Goal: Information Seeking & Learning: Learn about a topic

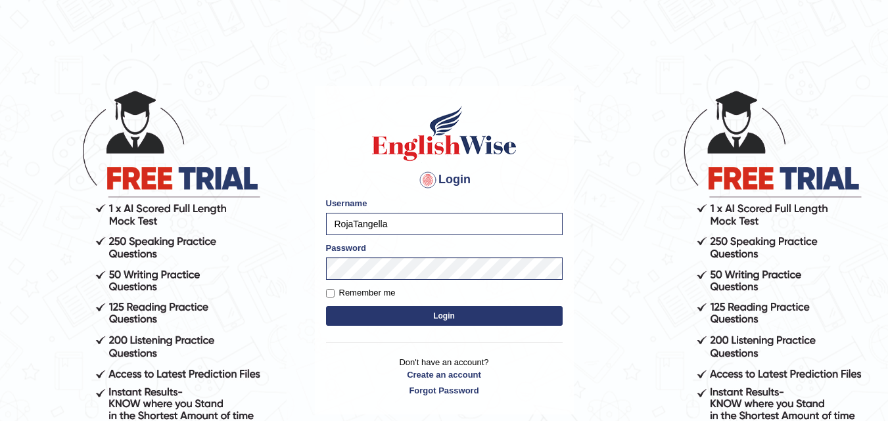
click at [404, 314] on button "Login" at bounding box center [444, 316] width 237 height 20
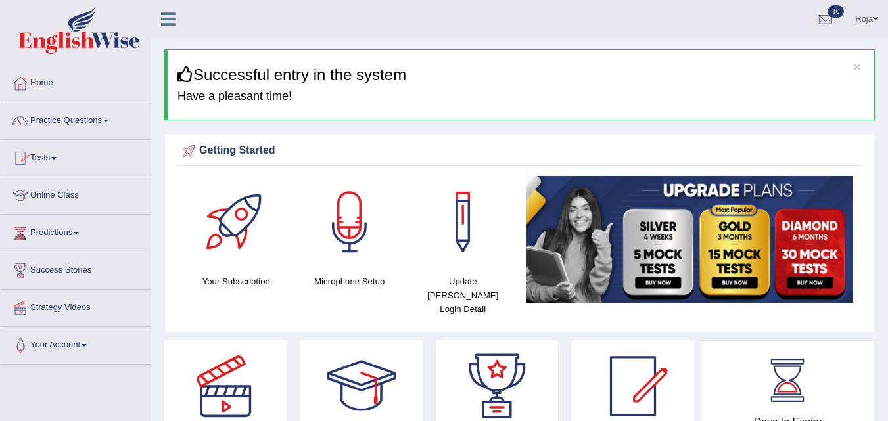
click at [79, 120] on link "Practice Questions" at bounding box center [76, 119] width 150 height 33
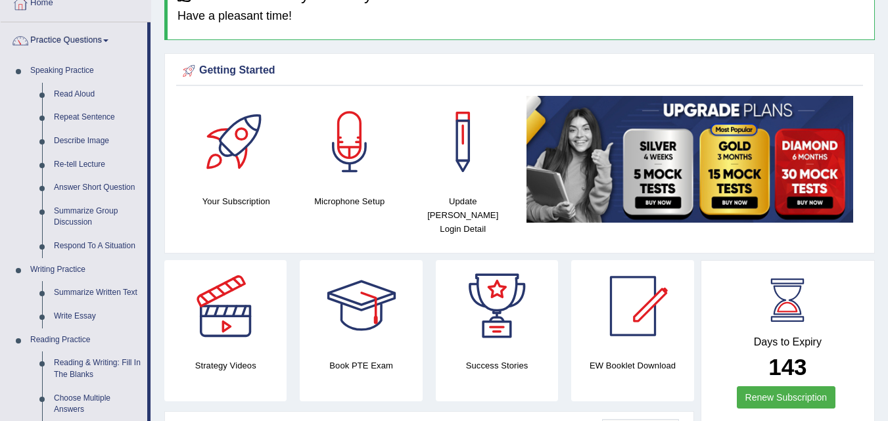
scroll to position [394, 0]
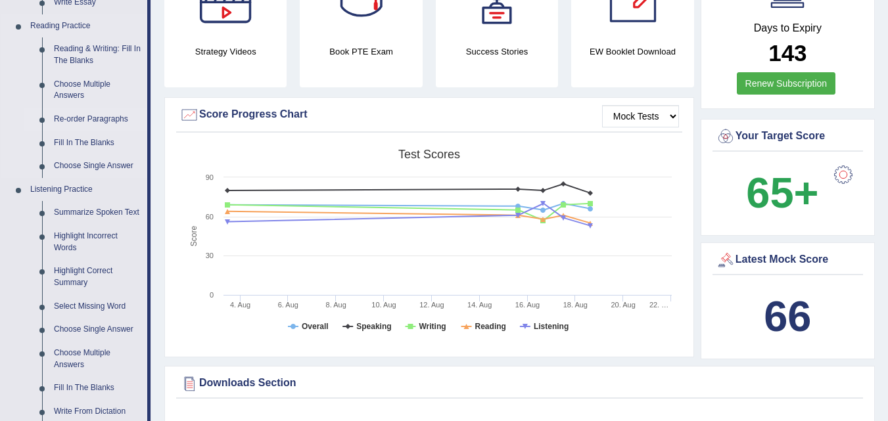
click at [104, 114] on link "Re-order Paragraphs" at bounding box center [97, 120] width 99 height 24
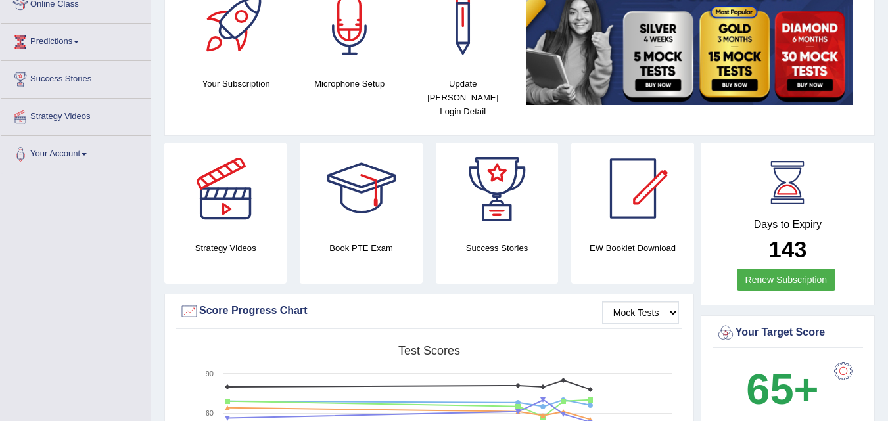
scroll to position [289, 0]
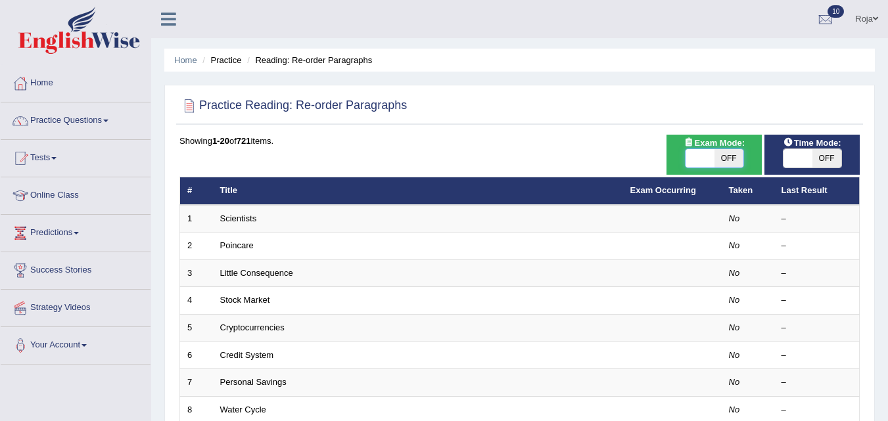
click at [708, 166] on span at bounding box center [699, 158] width 29 height 18
checkbox input "true"
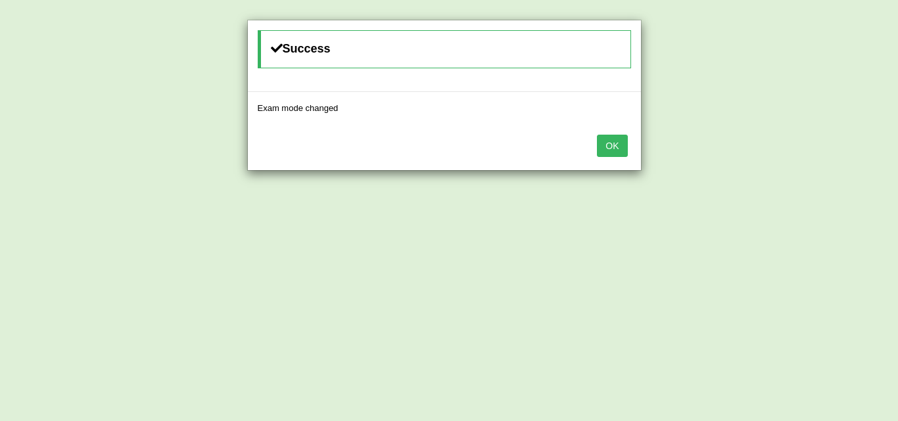
click at [615, 150] on button "OK" at bounding box center [612, 146] width 30 height 22
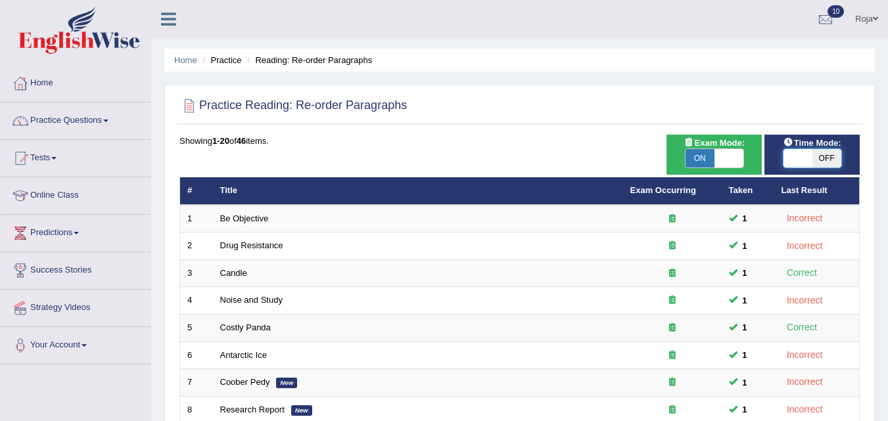
click at [791, 162] on span at bounding box center [797, 158] width 29 height 18
checkbox input "true"
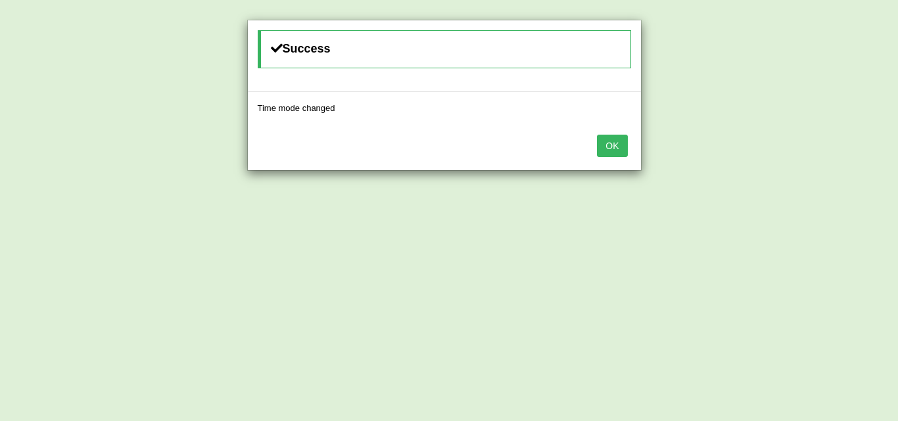
click at [618, 143] on button "OK" at bounding box center [612, 146] width 30 height 22
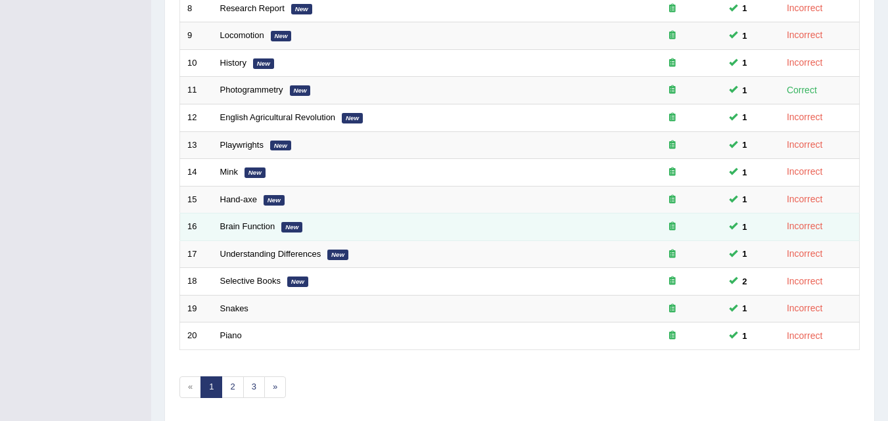
scroll to position [449, 0]
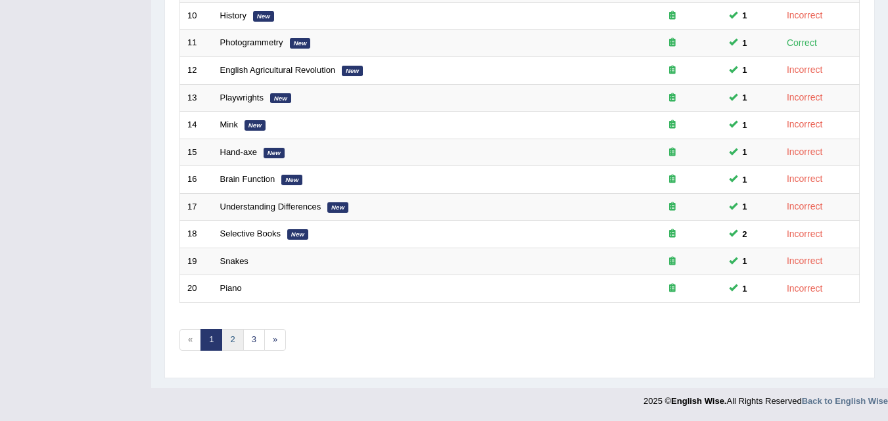
click at [241, 338] on link "2" at bounding box center [232, 340] width 22 height 22
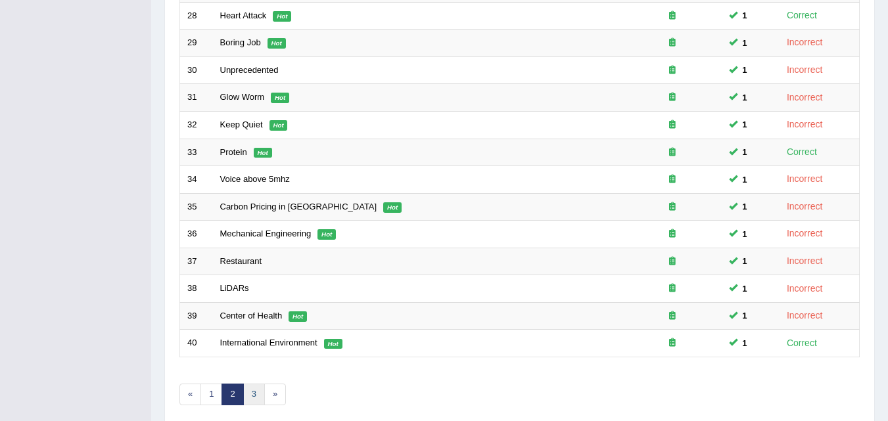
click at [248, 390] on link "3" at bounding box center [254, 395] width 22 height 22
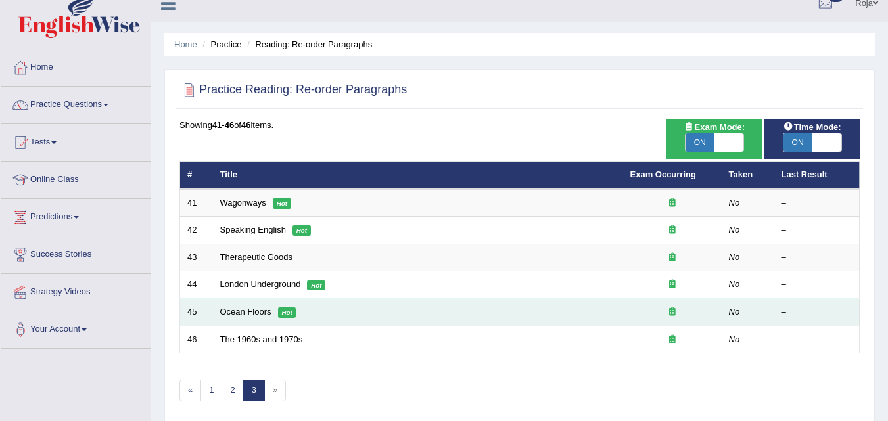
scroll to position [131, 0]
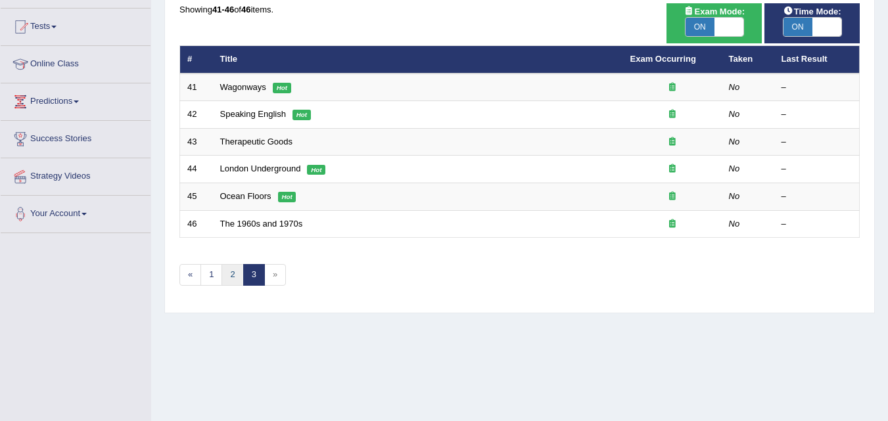
click at [238, 276] on link "2" at bounding box center [232, 275] width 22 height 22
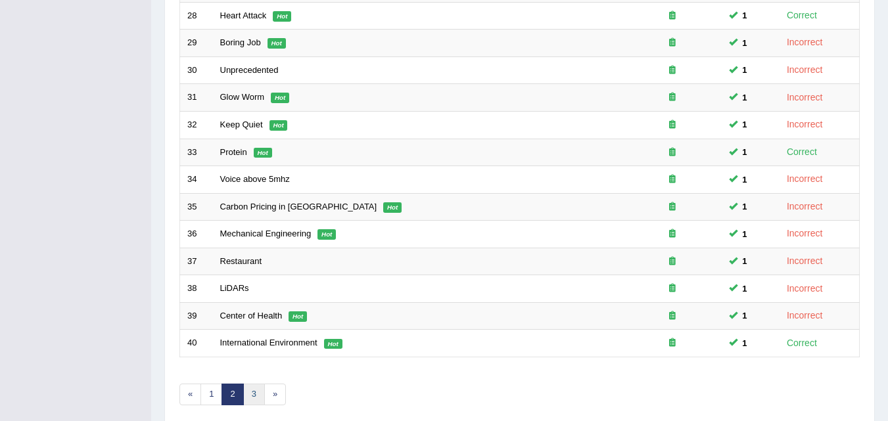
drag, startPoint x: 255, startPoint y: 400, endPoint x: 252, endPoint y: 391, distance: 9.6
click at [255, 401] on link "3" at bounding box center [254, 395] width 22 height 22
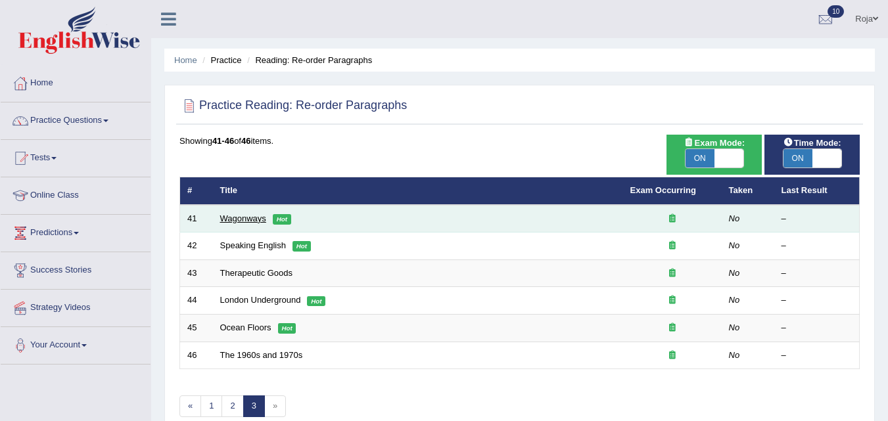
click at [256, 219] on link "Wagonways" at bounding box center [243, 219] width 46 height 10
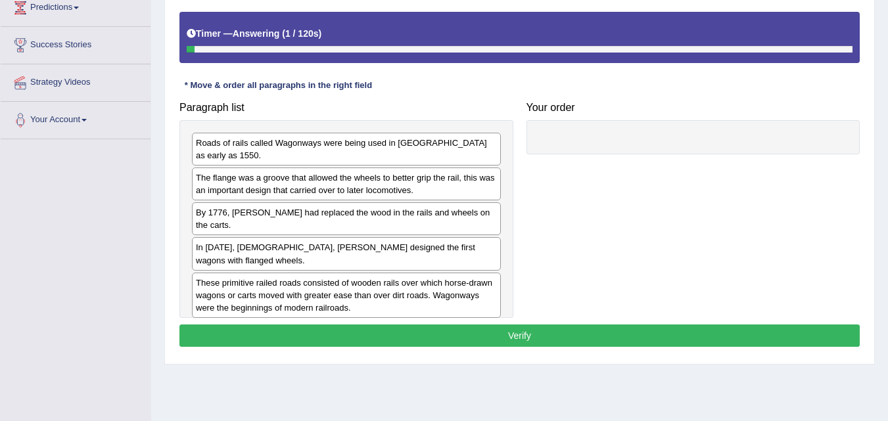
scroll to position [203, 0]
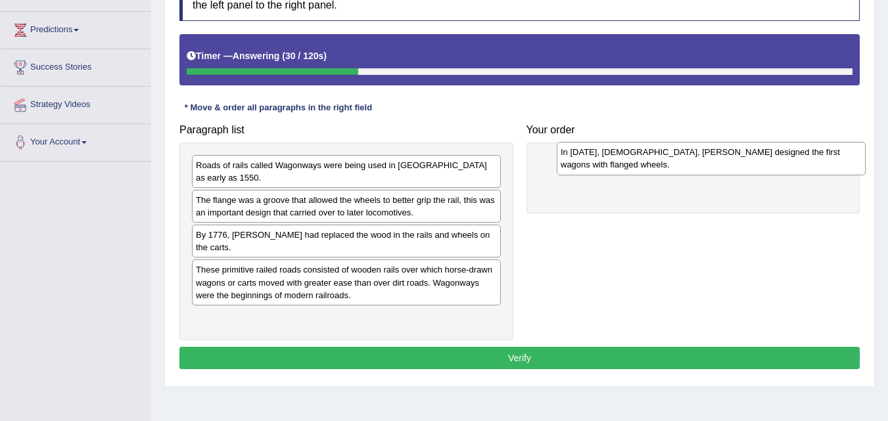
drag, startPoint x: 387, startPoint y: 269, endPoint x: 753, endPoint y: 164, distance: 380.2
click at [753, 164] on div "In [DATE], [DEMOGRAPHIC_DATA], [PERSON_NAME] designed the first wagons with fla…" at bounding box center [711, 158] width 309 height 33
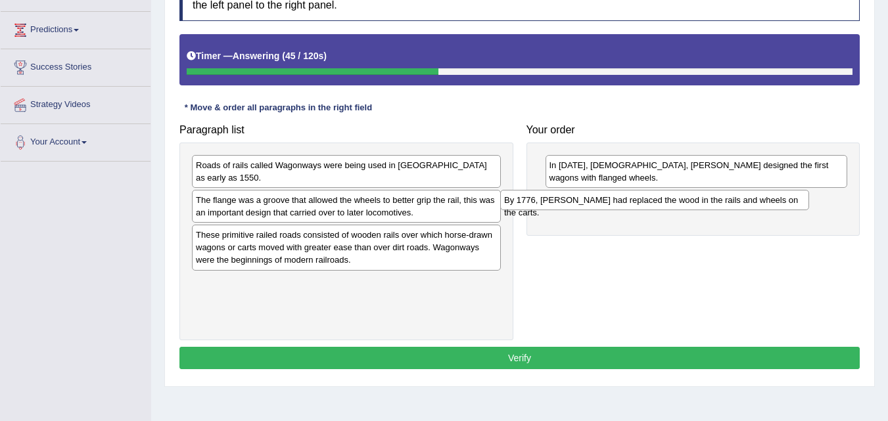
drag, startPoint x: 369, startPoint y: 238, endPoint x: 697, endPoint y: 208, distance: 329.3
click at [697, 208] on div "By 1776, [PERSON_NAME] had replaced the wood in the rails and wheels on the car…" at bounding box center [654, 200] width 309 height 20
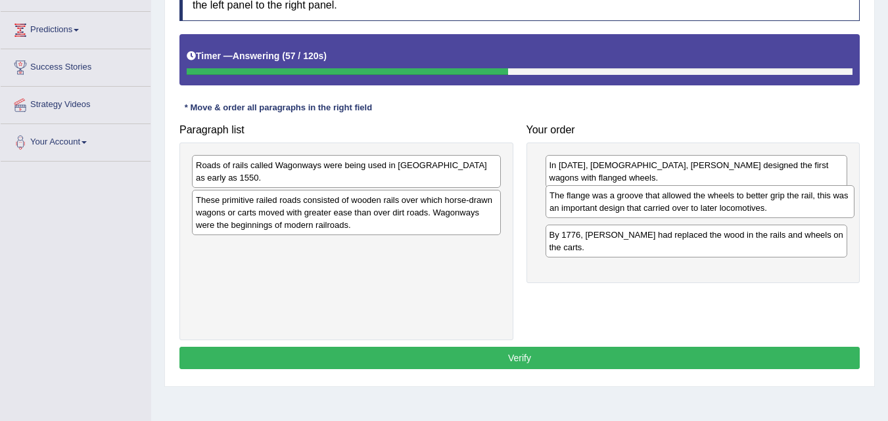
drag, startPoint x: 458, startPoint y: 218, endPoint x: 814, endPoint y: 219, distance: 355.6
click at [814, 218] on div "The flange was a groove that allowed the wheels to better grip the rail, this w…" at bounding box center [699, 201] width 309 height 33
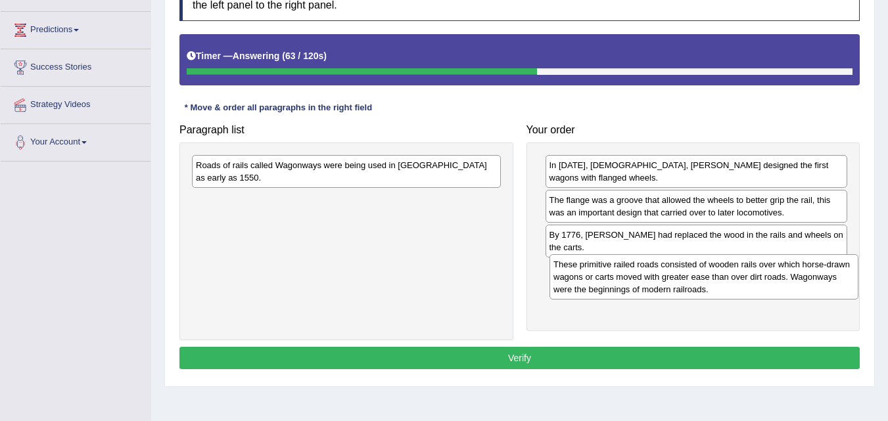
drag, startPoint x: 424, startPoint y: 216, endPoint x: 781, endPoint y: 281, distance: 363.3
click at [781, 281] on div "These primitive railed roads consisted of wooden rails over which horse-drawn w…" at bounding box center [703, 276] width 309 height 45
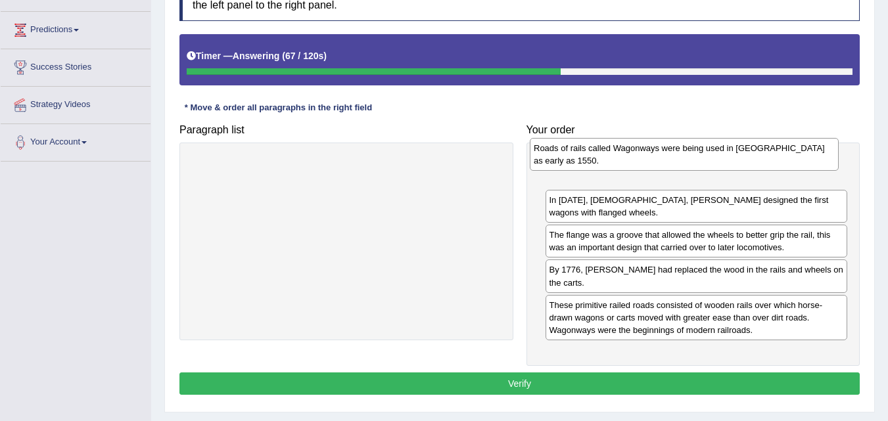
drag, startPoint x: 371, startPoint y: 173, endPoint x: 681, endPoint y: 158, distance: 310.6
click at [681, 158] on div "Roads of rails called Wagonways were being used in [GEOGRAPHIC_DATA] as early a…" at bounding box center [684, 154] width 309 height 33
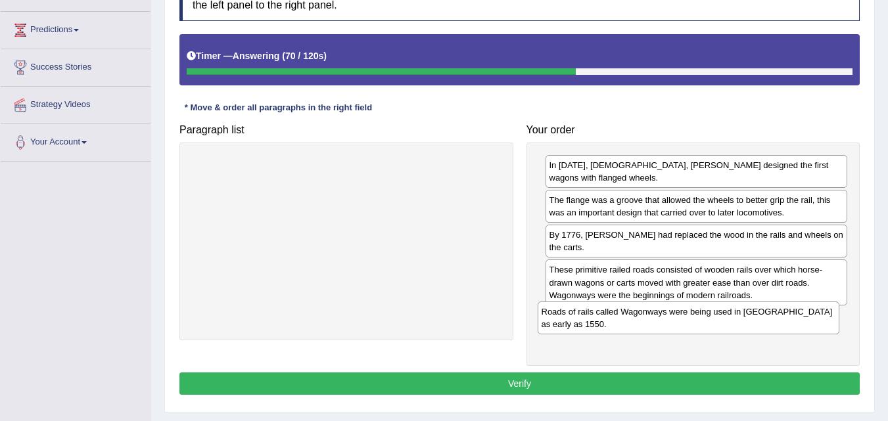
drag, startPoint x: 682, startPoint y: 172, endPoint x: 674, endPoint y: 313, distance: 142.2
click at [674, 317] on div "Roads of rails called Wagonways were being used in [GEOGRAPHIC_DATA] as early a…" at bounding box center [689, 318] width 302 height 33
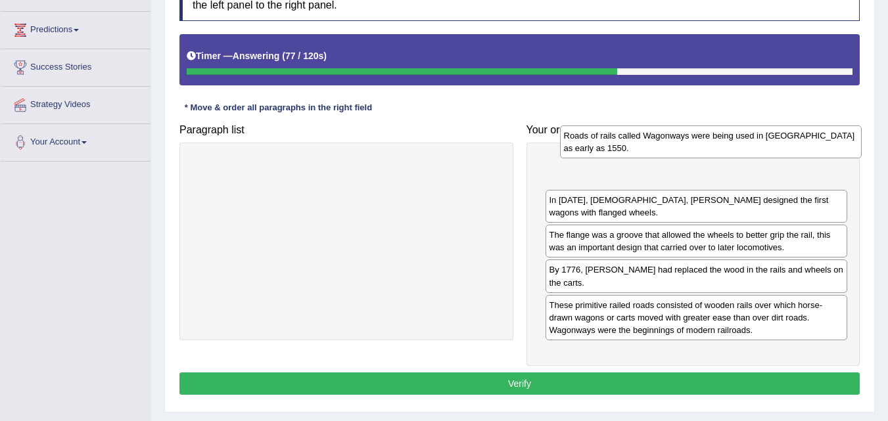
drag, startPoint x: 680, startPoint y: 323, endPoint x: 695, endPoint y: 154, distance: 170.2
click at [695, 154] on div "Roads of rails called Wagonways were being used in [GEOGRAPHIC_DATA] as early a…" at bounding box center [711, 142] width 302 height 33
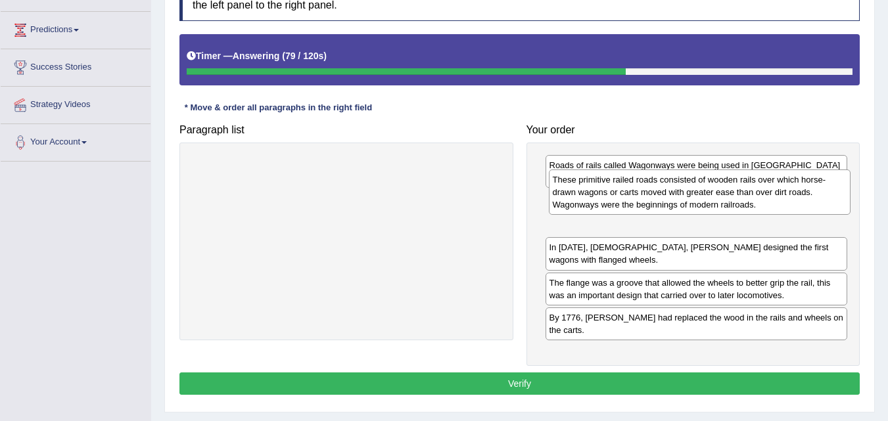
drag, startPoint x: 661, startPoint y: 310, endPoint x: 664, endPoint y: 197, distance: 113.1
click at [664, 197] on div "These primitive railed roads consisted of wooden rails over which horse-drawn w…" at bounding box center [700, 192] width 302 height 45
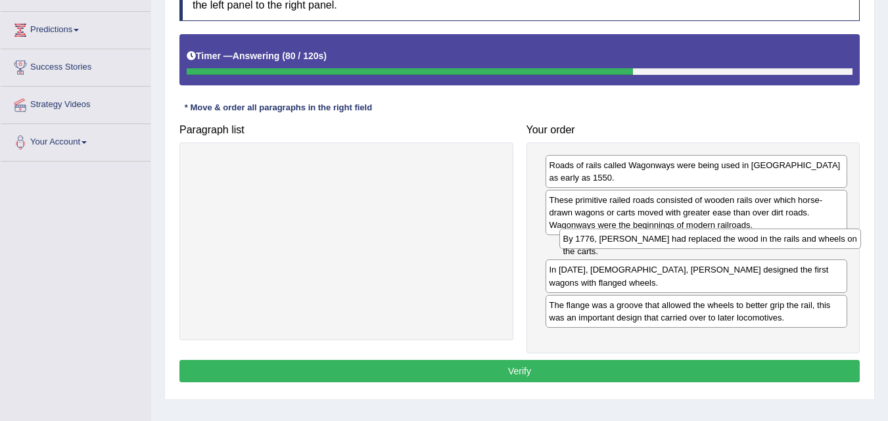
drag, startPoint x: 643, startPoint y: 321, endPoint x: 655, endPoint y: 238, distance: 84.2
click at [655, 238] on div "By 1776, [PERSON_NAME] had replaced the wood in the rails and wheels on the car…" at bounding box center [710, 239] width 302 height 20
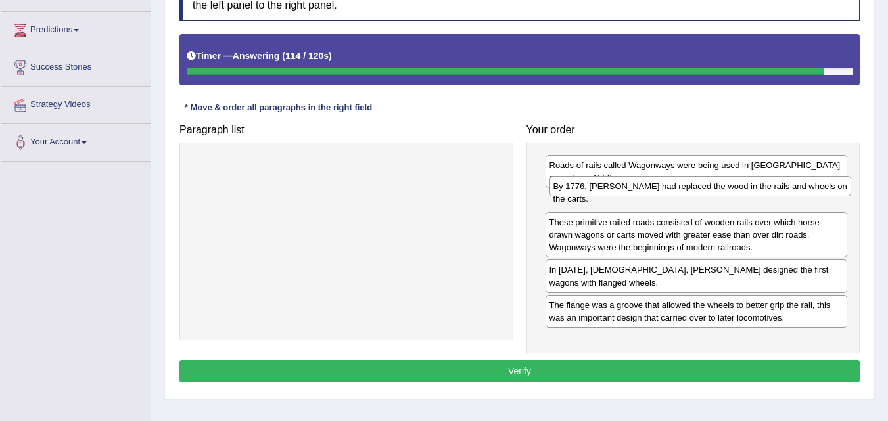
drag, startPoint x: 672, startPoint y: 249, endPoint x: 674, endPoint y: 189, distance: 59.8
click at [674, 189] on div "By 1776, [PERSON_NAME] had replaced the wood in the rails and wheels on the car…" at bounding box center [700, 186] width 302 height 20
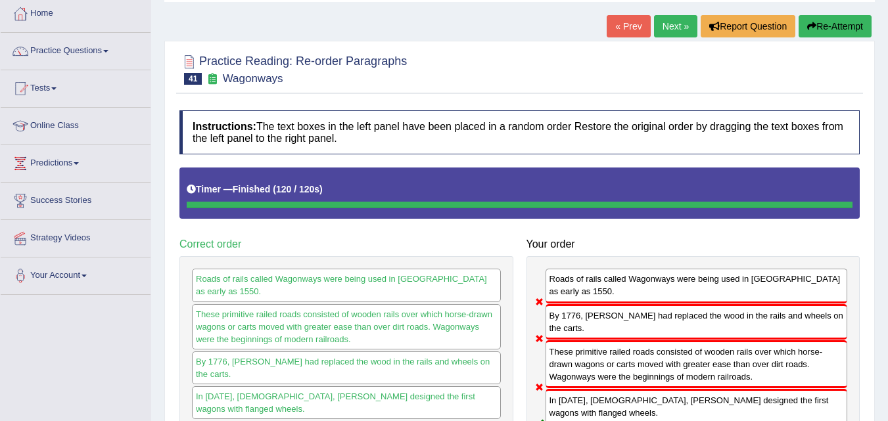
scroll to position [69, 0]
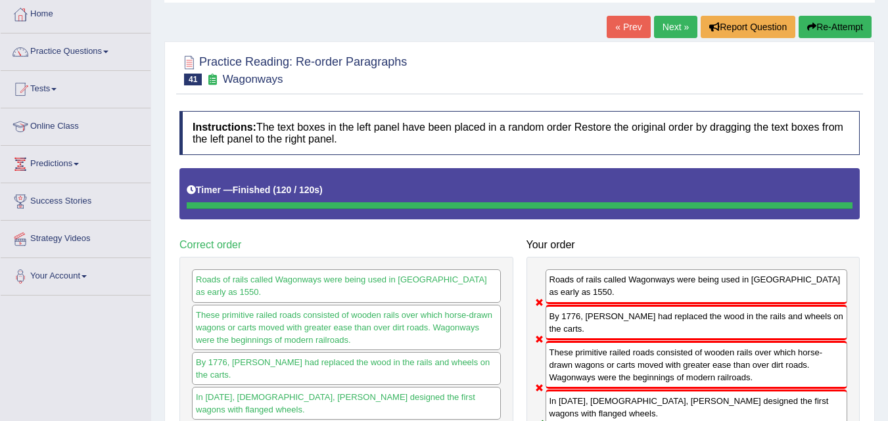
click at [849, 34] on button "Re-Attempt" at bounding box center [835, 27] width 73 height 22
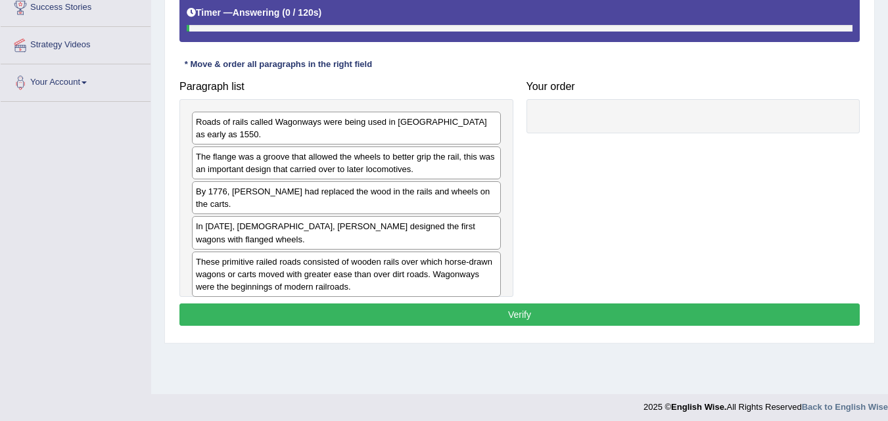
scroll to position [269, 0]
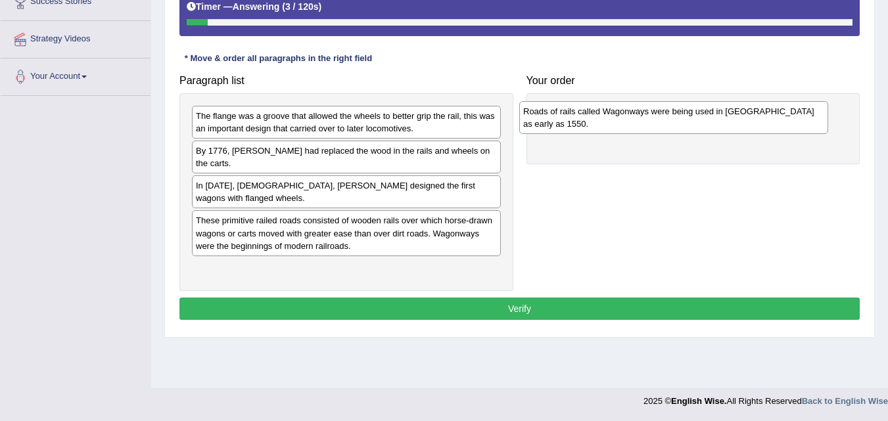
drag, startPoint x: 425, startPoint y: 133, endPoint x: 766, endPoint y: 124, distance: 341.9
click at [766, 125] on div "Roads of rails called Wagonways were being used in [GEOGRAPHIC_DATA] as early a…" at bounding box center [673, 117] width 309 height 33
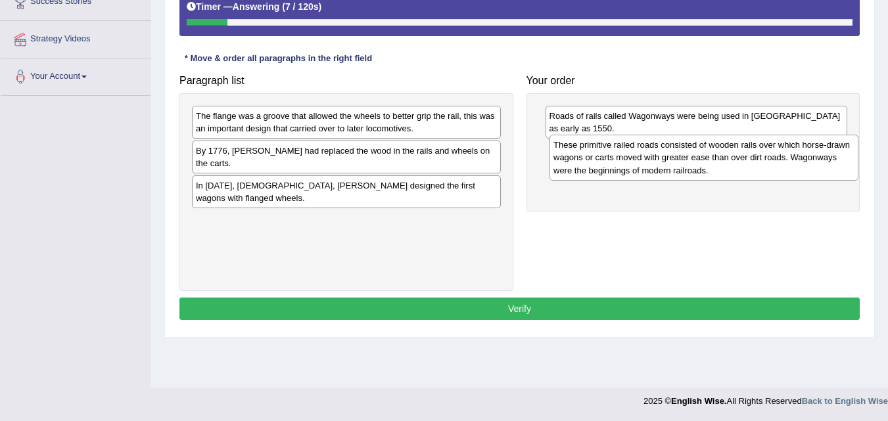
drag, startPoint x: 538, startPoint y: 187, endPoint x: 680, endPoint y: 166, distance: 143.6
click at [680, 166] on div "These primitive railed roads consisted of wooden rails over which horse-drawn w…" at bounding box center [703, 157] width 309 height 45
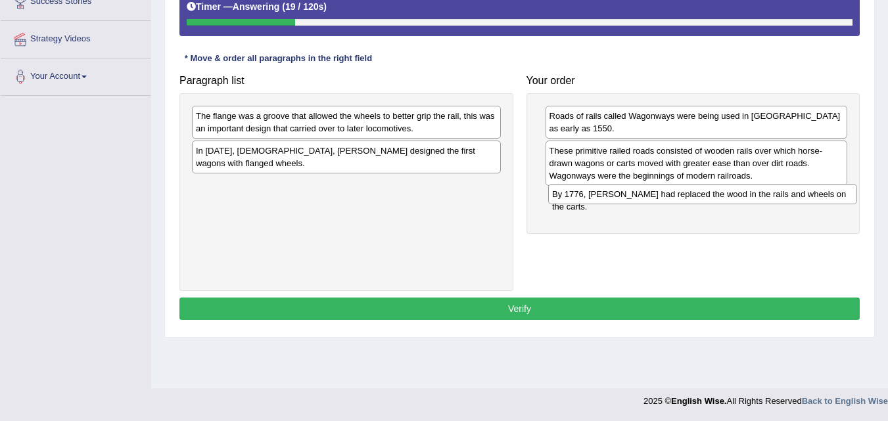
drag, startPoint x: 352, startPoint y: 154, endPoint x: 703, endPoint y: 197, distance: 354.2
click at [705, 197] on div "By 1776, [PERSON_NAME] had replaced the wood in the rails and wheels on the car…" at bounding box center [702, 194] width 309 height 20
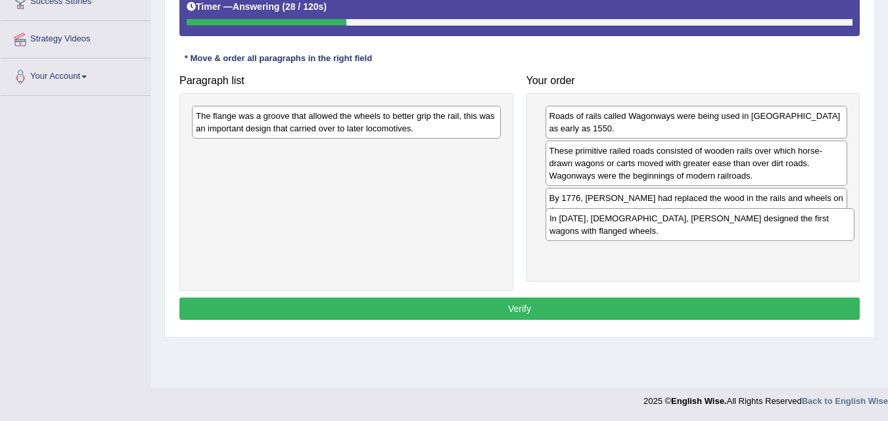
drag, startPoint x: 371, startPoint y: 162, endPoint x: 724, endPoint y: 230, distance: 360.0
click at [724, 230] on div "In [DATE], [DEMOGRAPHIC_DATA], [PERSON_NAME] designed the first wagons with fla…" at bounding box center [699, 224] width 309 height 33
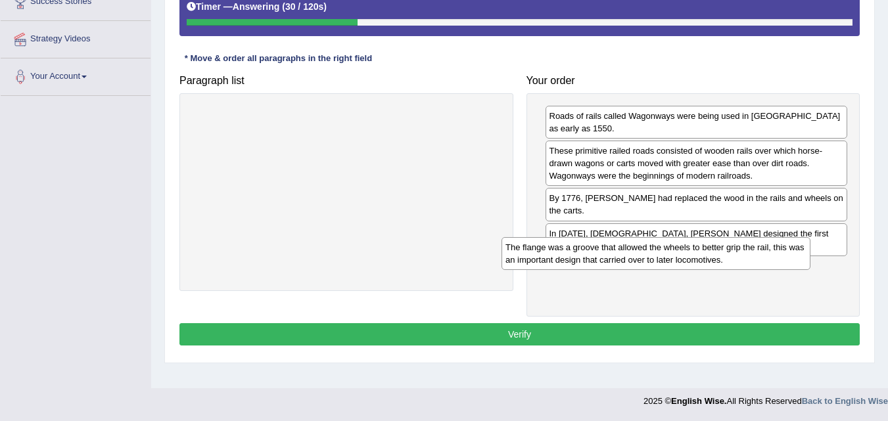
drag, startPoint x: 430, startPoint y: 127, endPoint x: 768, endPoint y: 260, distance: 363.2
click at [768, 260] on div "The flange was a groove that allowed the wheels to better grip the rail, this w…" at bounding box center [655, 253] width 309 height 33
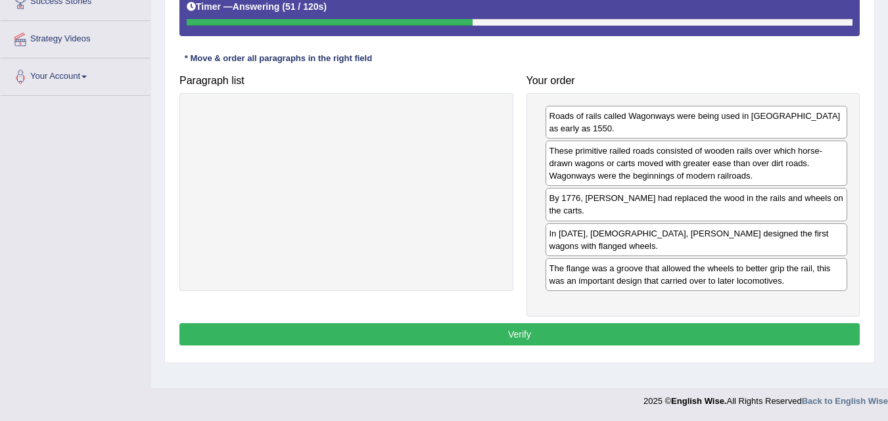
click at [706, 323] on button "Verify" at bounding box center [519, 334] width 680 height 22
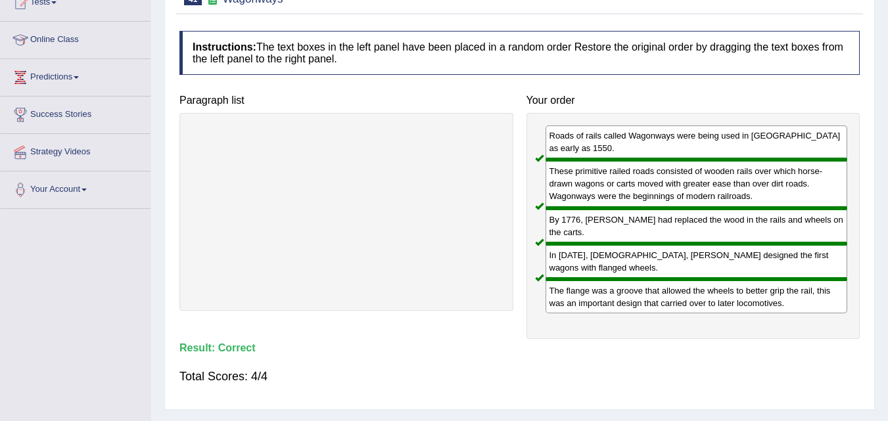
scroll to position [0, 0]
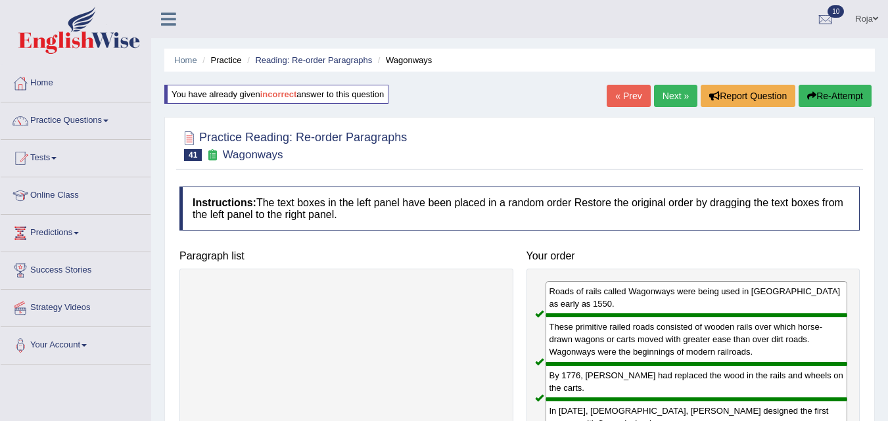
click at [677, 103] on link "Next »" at bounding box center [675, 96] width 43 height 22
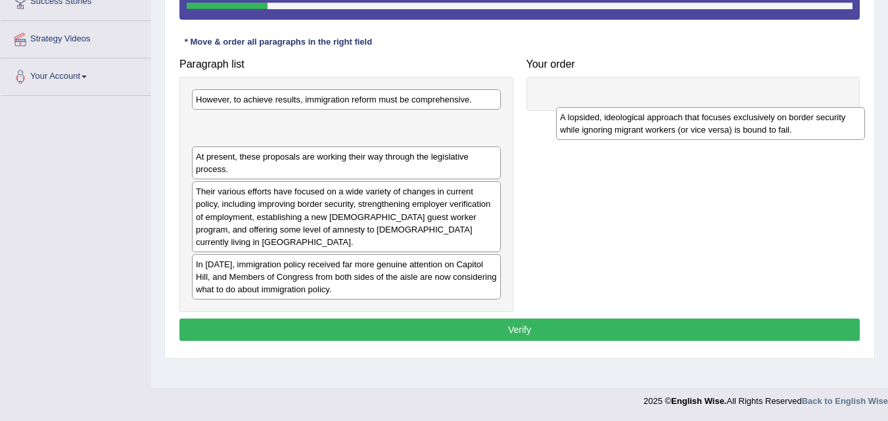
drag, startPoint x: 397, startPoint y: 135, endPoint x: 761, endPoint y: 129, distance: 364.1
click at [761, 129] on div "A lopsided, ideological approach that focuses exclusively on border security wh…" at bounding box center [710, 123] width 309 height 33
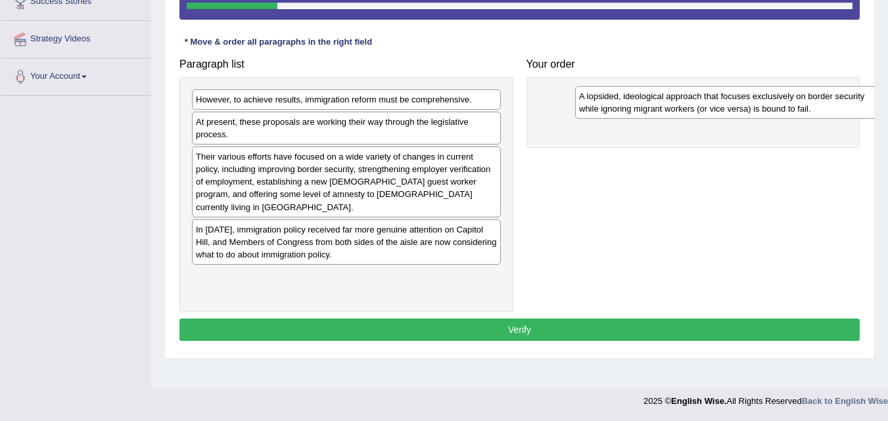
drag, startPoint x: 429, startPoint y: 135, endPoint x: 810, endPoint y: 109, distance: 381.4
click at [810, 109] on div "A lopsided, ideological approach that focuses exclusively on border security wh…" at bounding box center [729, 102] width 309 height 33
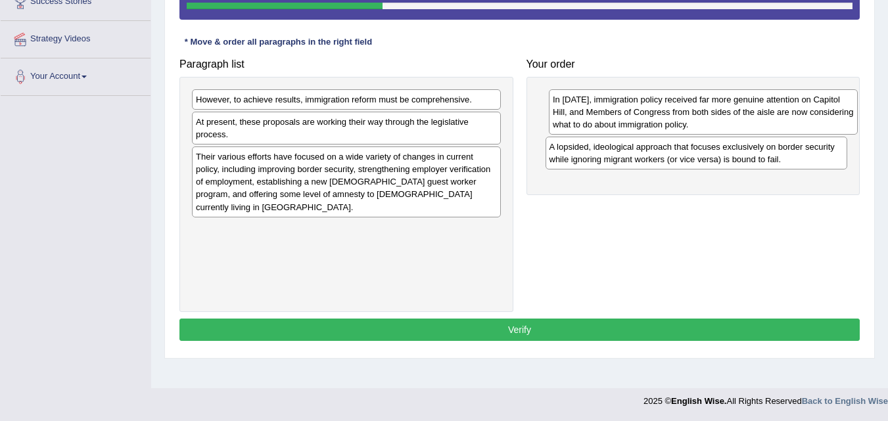
drag, startPoint x: 354, startPoint y: 249, endPoint x: 712, endPoint y: 119, distance: 381.1
click at [712, 119] on div "In [DATE], immigration policy received far more genuine attention on Capitol Hi…" at bounding box center [703, 111] width 309 height 45
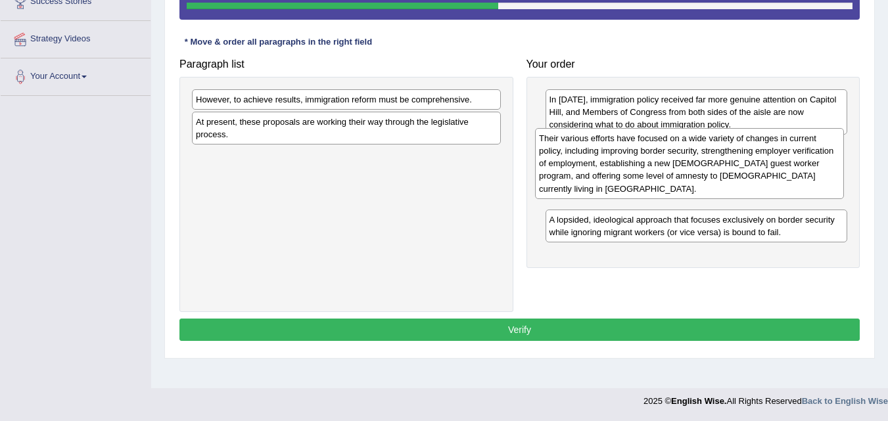
drag, startPoint x: 403, startPoint y: 205, endPoint x: 745, endPoint y: 187, distance: 342.9
click at [745, 187] on div "Their various efforts have focused on a wide variety of changes in current poli…" at bounding box center [689, 163] width 309 height 71
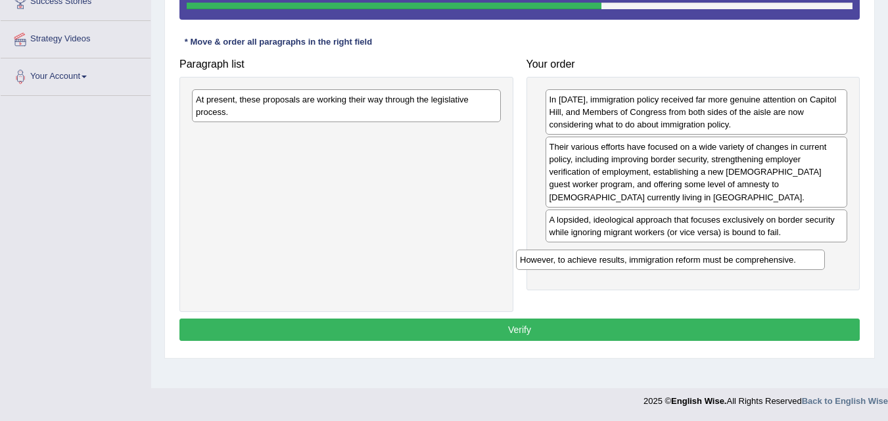
drag, startPoint x: 373, startPoint y: 104, endPoint x: 688, endPoint y: 260, distance: 350.9
click at [697, 264] on div "However, to achieve results, immigration reform must be comprehensive." at bounding box center [670, 260] width 309 height 20
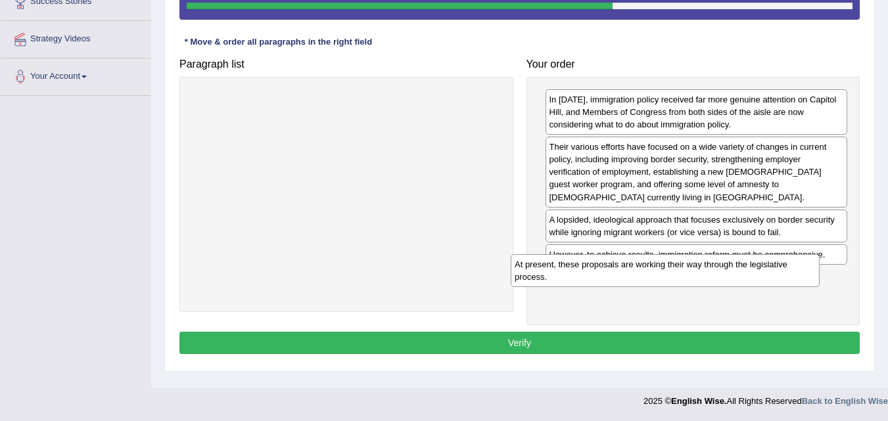
drag, startPoint x: 385, startPoint y: 114, endPoint x: 705, endPoint y: 278, distance: 359.2
click at [704, 278] on div "At present, these proposals are working their way through the legislative proce…" at bounding box center [665, 270] width 309 height 33
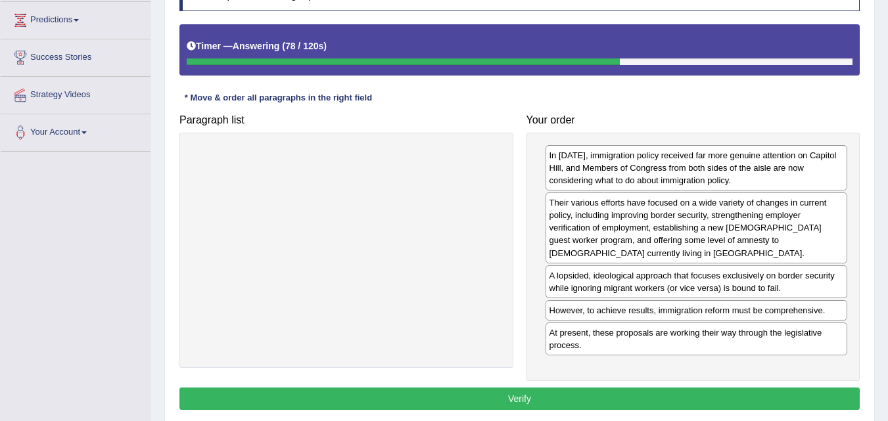
scroll to position [210, 0]
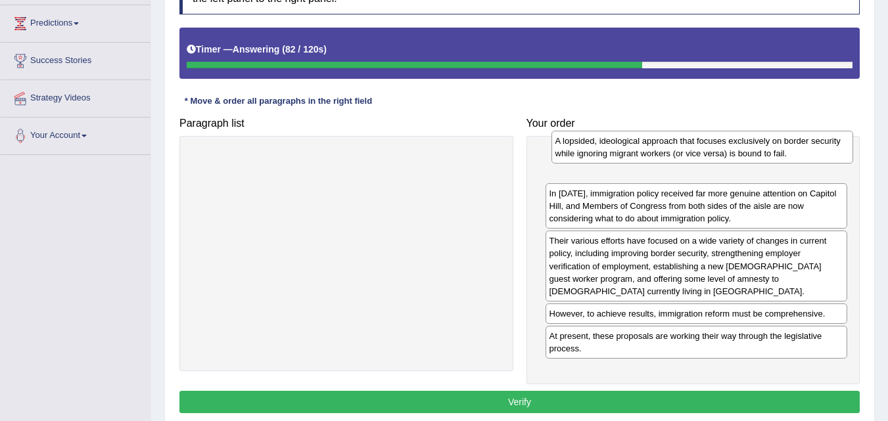
drag, startPoint x: 674, startPoint y: 289, endPoint x: 680, endPoint y: 151, distance: 138.8
click at [680, 151] on div "A lopsided, ideological approach that focuses exclusively on border security wh…" at bounding box center [702, 147] width 302 height 33
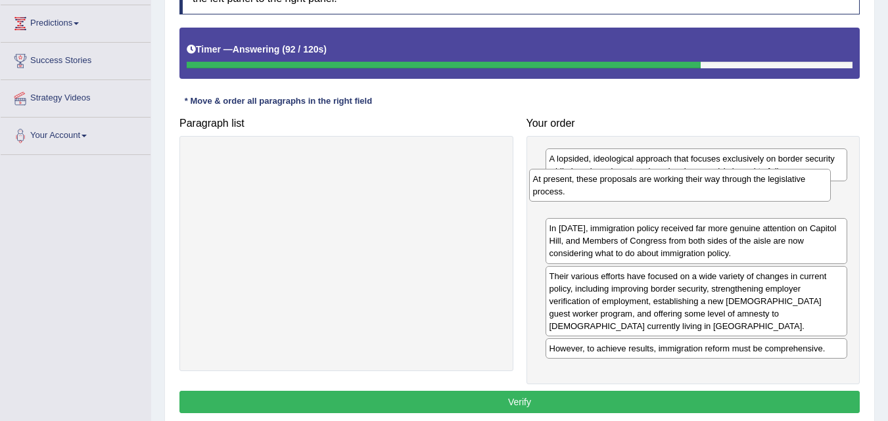
drag, startPoint x: 718, startPoint y: 351, endPoint x: 702, endPoint y: 199, distance: 152.7
click at [702, 199] on div "At present, these proposals are working their way through the legislative proce…" at bounding box center [680, 185] width 302 height 33
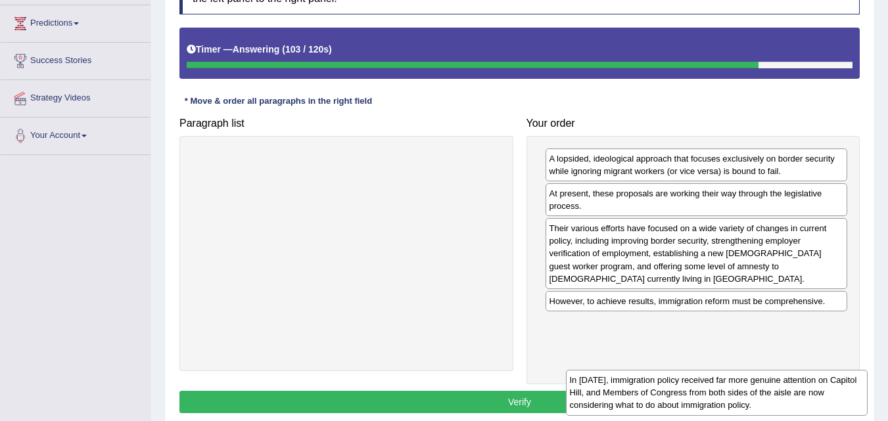
drag, startPoint x: 644, startPoint y: 247, endPoint x: 640, endPoint y: 327, distance: 79.6
click at [640, 370] on div "In [DATE], immigration policy received far more genuine attention on Capitol Hi…" at bounding box center [717, 392] width 302 height 45
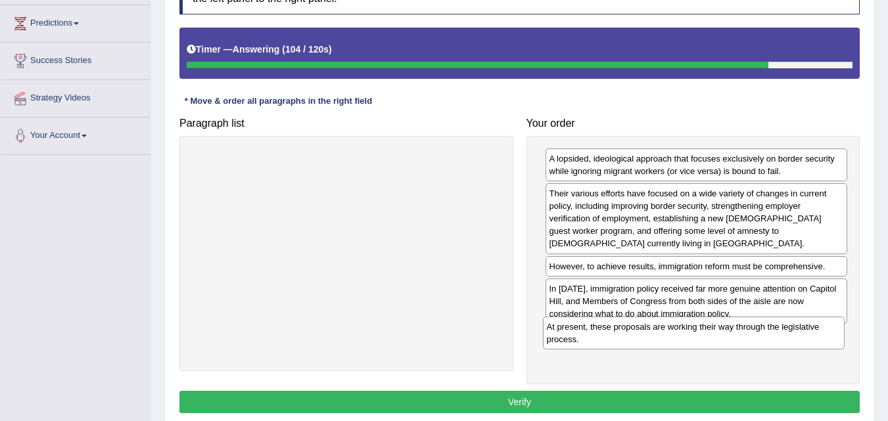
drag, startPoint x: 620, startPoint y: 209, endPoint x: 617, endPoint y: 342, distance: 132.8
click at [617, 342] on div "At present, these proposals are working their way through the legislative proce…" at bounding box center [694, 333] width 302 height 33
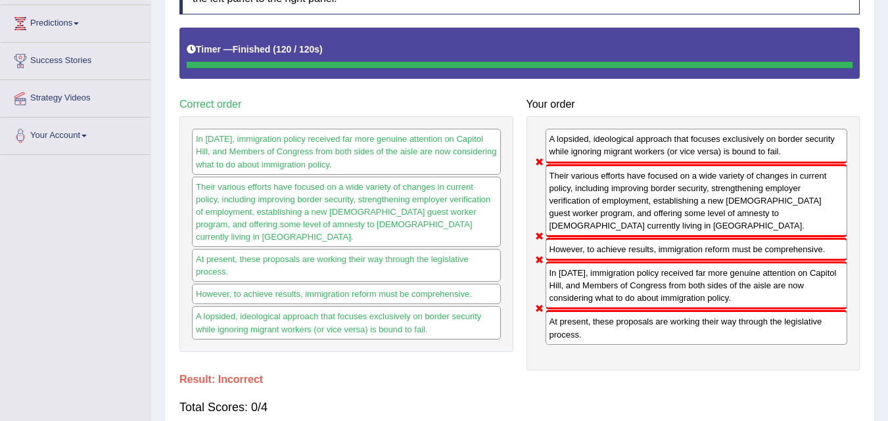
click at [664, 291] on div "In [DATE], immigration policy received far more genuine attention on Capitol Hi…" at bounding box center [696, 286] width 302 height 48
drag, startPoint x: 672, startPoint y: 287, endPoint x: 715, endPoint y: 168, distance: 126.4
click at [716, 170] on div "A lopsided, ideological approach that focuses exclusively on border security wh…" at bounding box center [693, 243] width 334 height 254
click at [644, 301] on div "In [DATE], immigration policy received far more genuine attention on Capitol Hi…" at bounding box center [696, 286] width 302 height 48
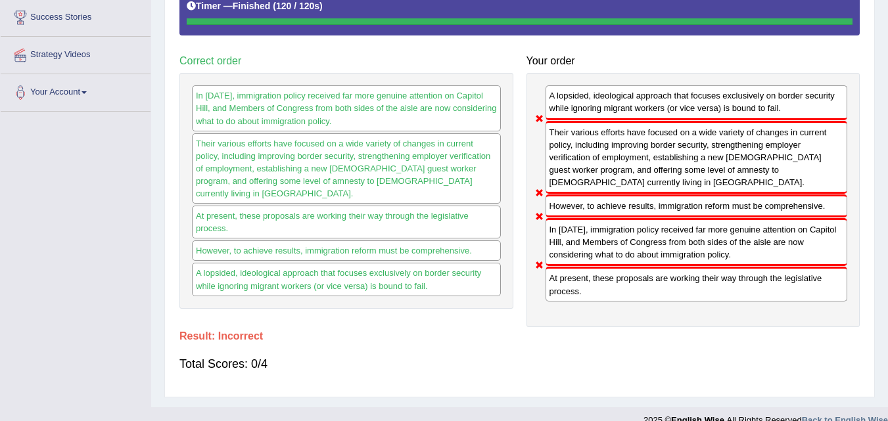
scroll to position [272, 0]
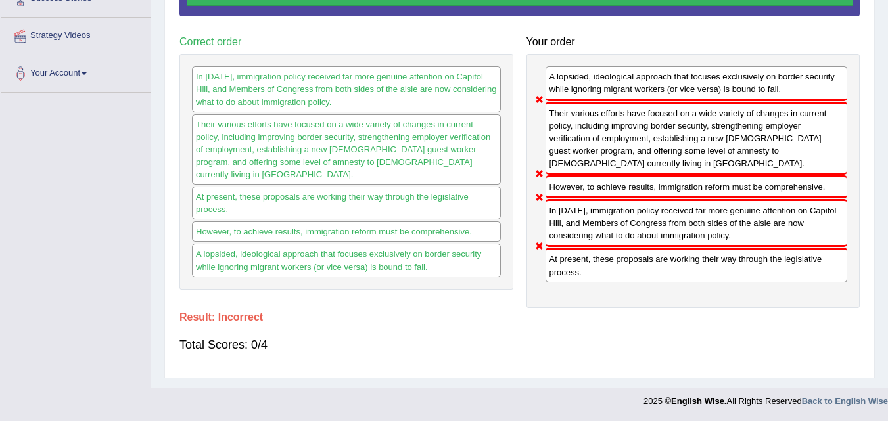
drag, startPoint x: 887, startPoint y: 282, endPoint x: 894, endPoint y: 214, distance: 68.7
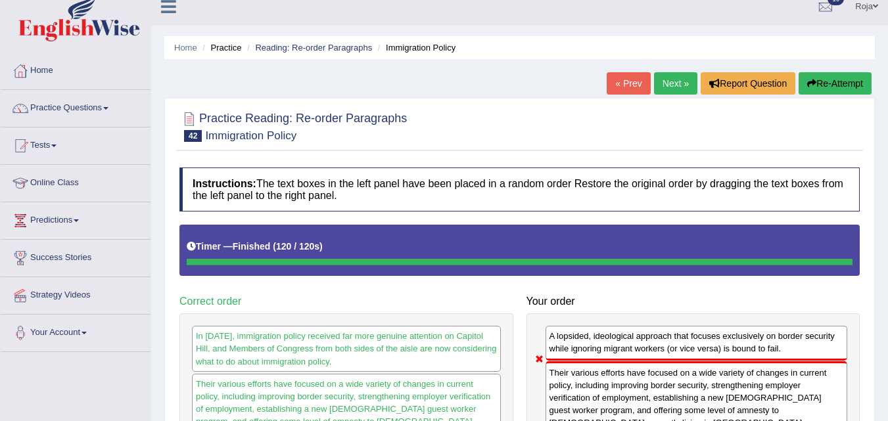
scroll to position [11, 0]
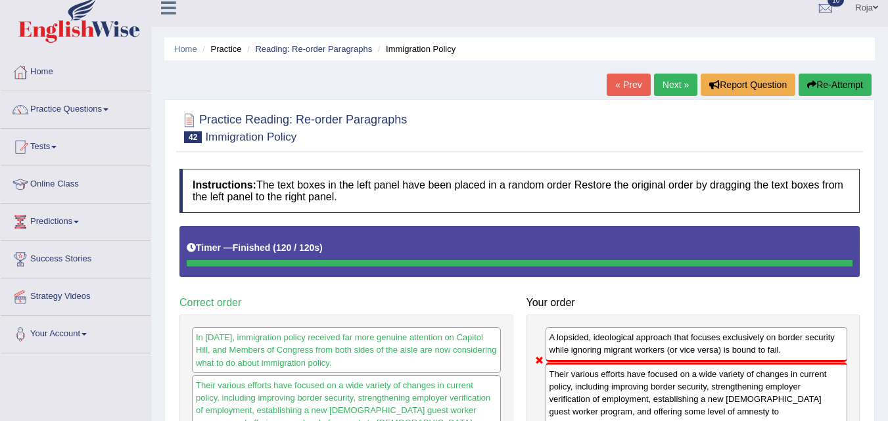
click at [665, 76] on link "Next »" at bounding box center [675, 85] width 43 height 22
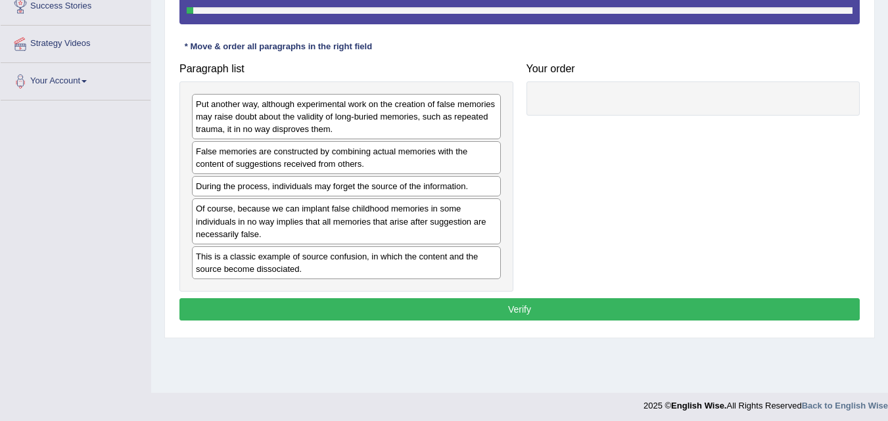
scroll to position [267, 0]
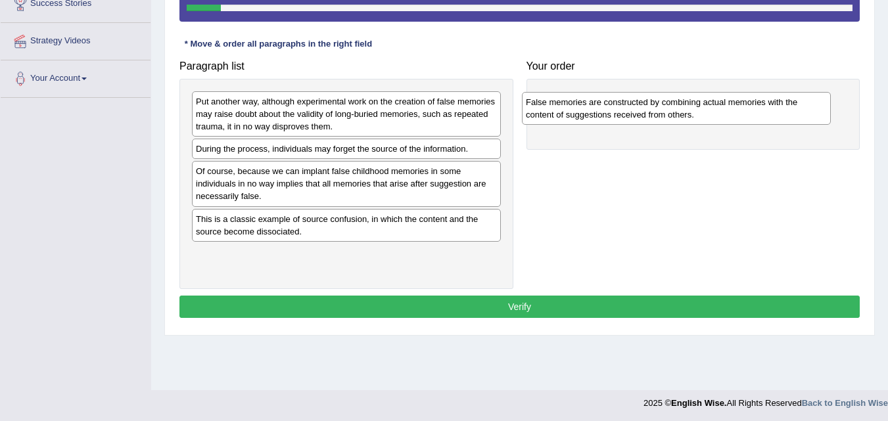
drag, startPoint x: 377, startPoint y: 160, endPoint x: 704, endPoint y: 119, distance: 329.2
click at [707, 113] on div "False memories are constructed by combining actual memories with the content of…" at bounding box center [676, 108] width 309 height 33
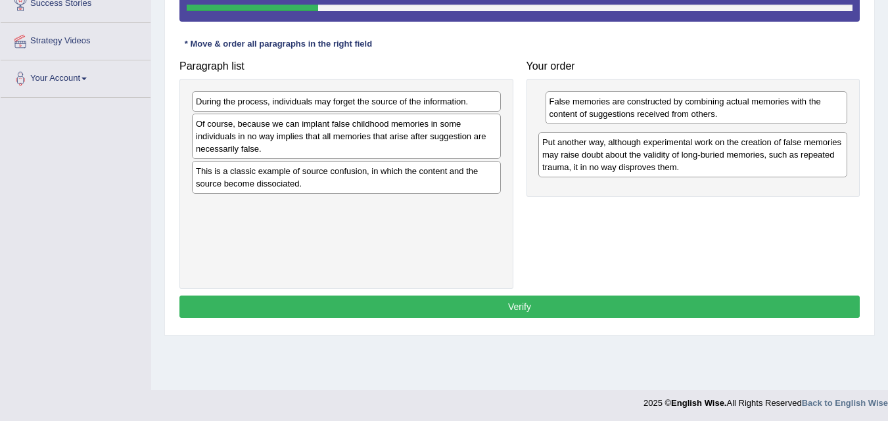
drag, startPoint x: 404, startPoint y: 125, endPoint x: 756, endPoint y: 163, distance: 354.3
click at [756, 164] on div "Put another way, although experimental work on the creation of false memories m…" at bounding box center [692, 154] width 309 height 45
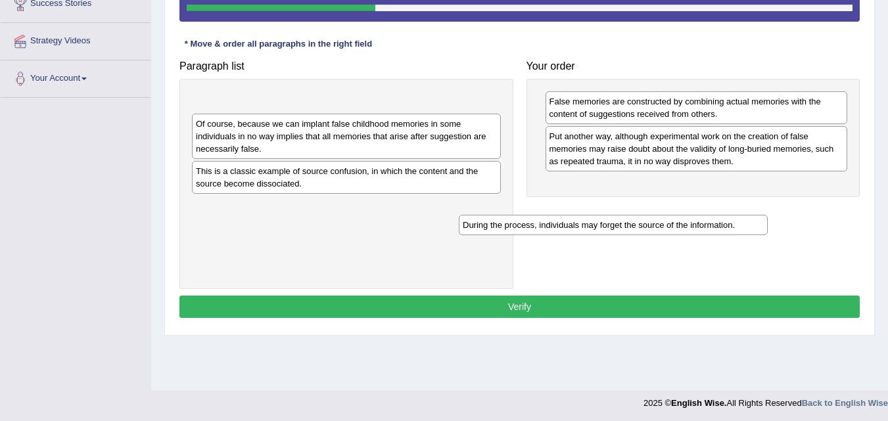
drag, startPoint x: 440, startPoint y: 105, endPoint x: 747, endPoint y: 195, distance: 319.7
click at [739, 215] on div "During the process, individuals may forget the source of the information." at bounding box center [613, 225] width 309 height 20
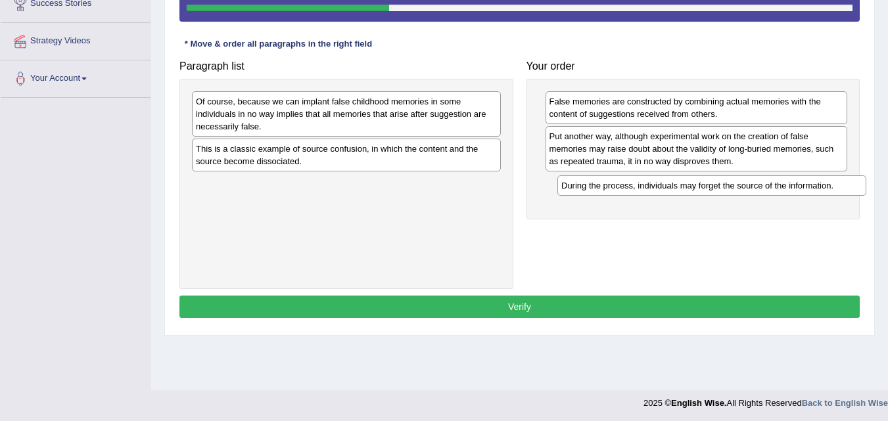
drag, startPoint x: 411, startPoint y: 102, endPoint x: 772, endPoint y: 185, distance: 370.2
click at [774, 185] on div "During the process, individuals may forget the source of the information." at bounding box center [711, 185] width 309 height 20
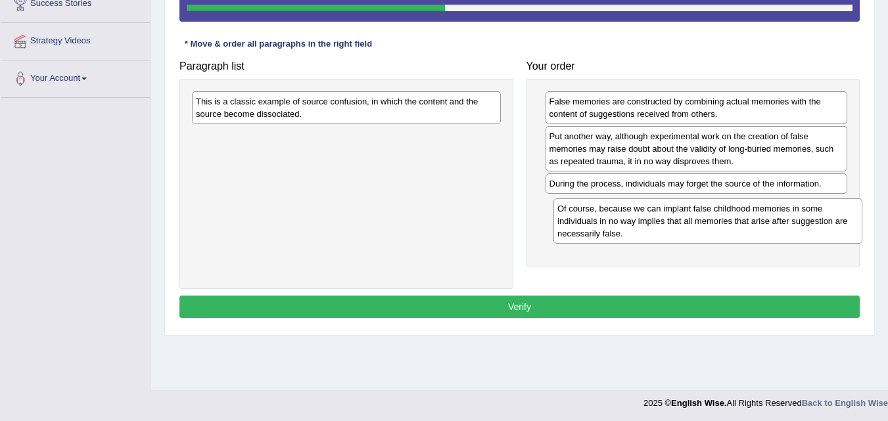
drag, startPoint x: 371, startPoint y: 119, endPoint x: 732, endPoint y: 226, distance: 377.0
click at [732, 226] on div "Of course, because we can implant false childhood memories in some individuals …" at bounding box center [707, 220] width 309 height 45
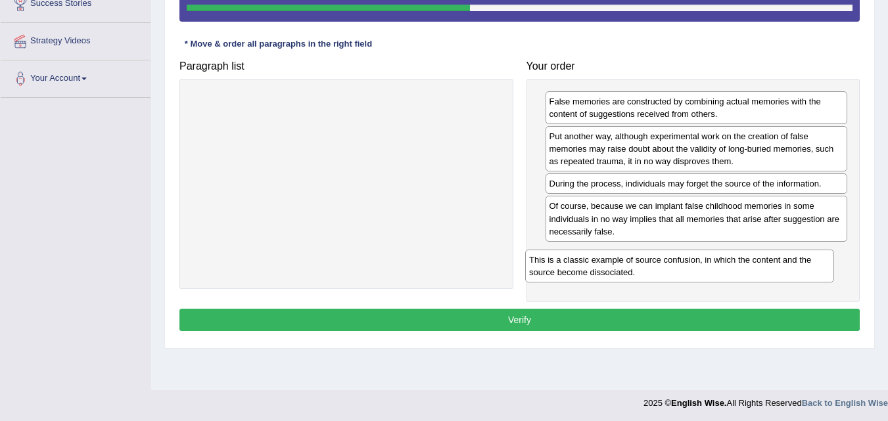
drag, startPoint x: 277, startPoint y: 106, endPoint x: 618, endPoint y: 260, distance: 373.3
click at [618, 260] on div "This is a classic example of source confusion, in which the content and the sou…" at bounding box center [679, 266] width 309 height 33
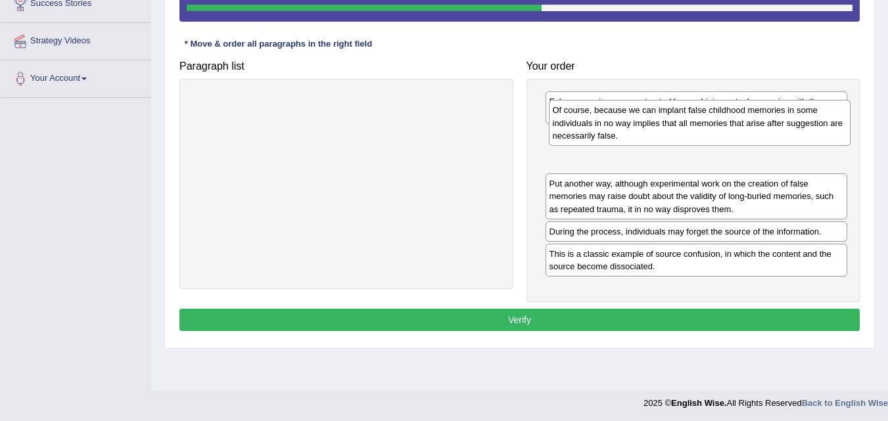
drag, startPoint x: 638, startPoint y: 232, endPoint x: 641, endPoint y: 136, distance: 96.0
click at [641, 136] on div "Of course, because we can implant false childhood memories in some individuals …" at bounding box center [700, 122] width 302 height 45
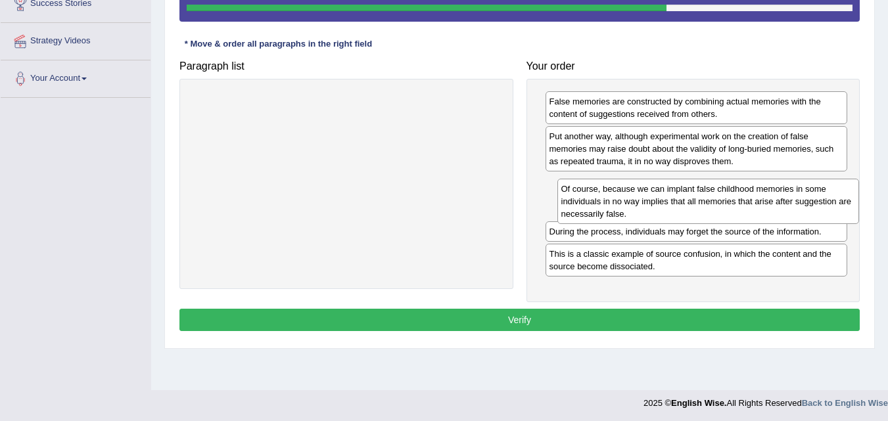
drag, startPoint x: 641, startPoint y: 151, endPoint x: 652, endPoint y: 202, distance: 53.0
click at [652, 204] on div "Of course, because we can implant false childhood memories in some individuals …" at bounding box center [708, 201] width 302 height 45
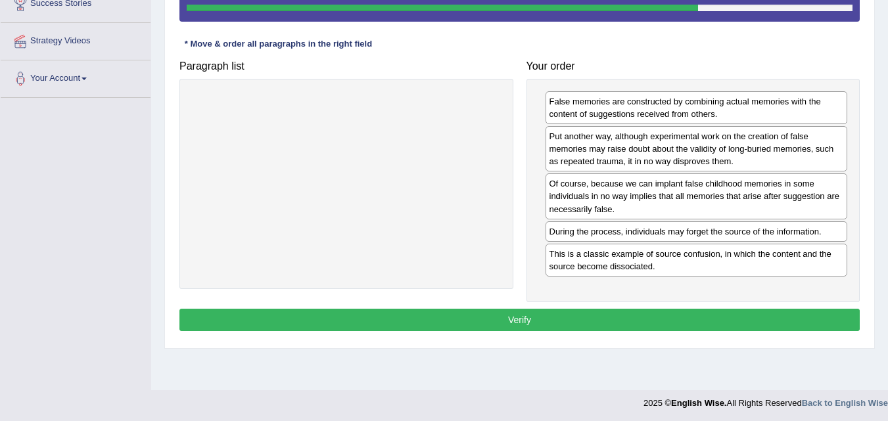
click at [655, 322] on button "Verify" at bounding box center [519, 320] width 680 height 22
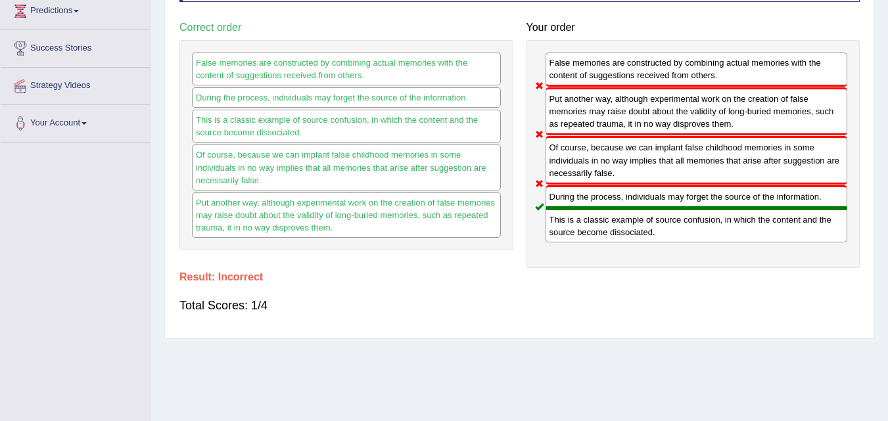
scroll to position [135, 0]
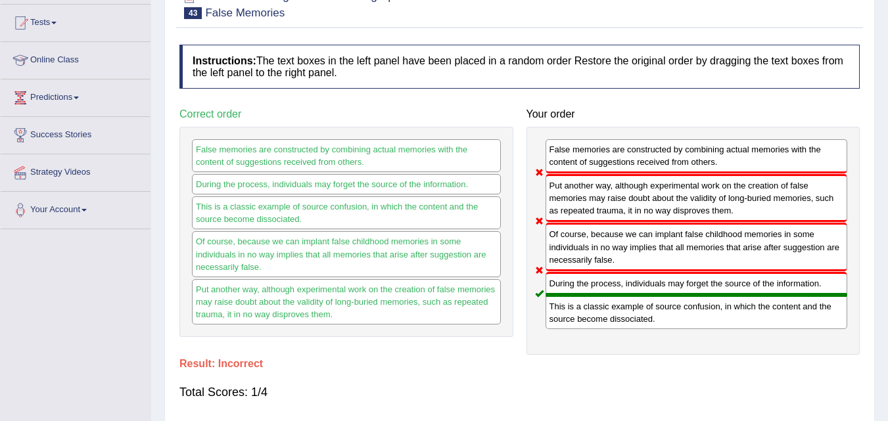
click at [638, 164] on div "False memories are constructed by combining actual memories with the content of…" at bounding box center [696, 156] width 302 height 34
